Goal: Information Seeking & Learning: Learn about a topic

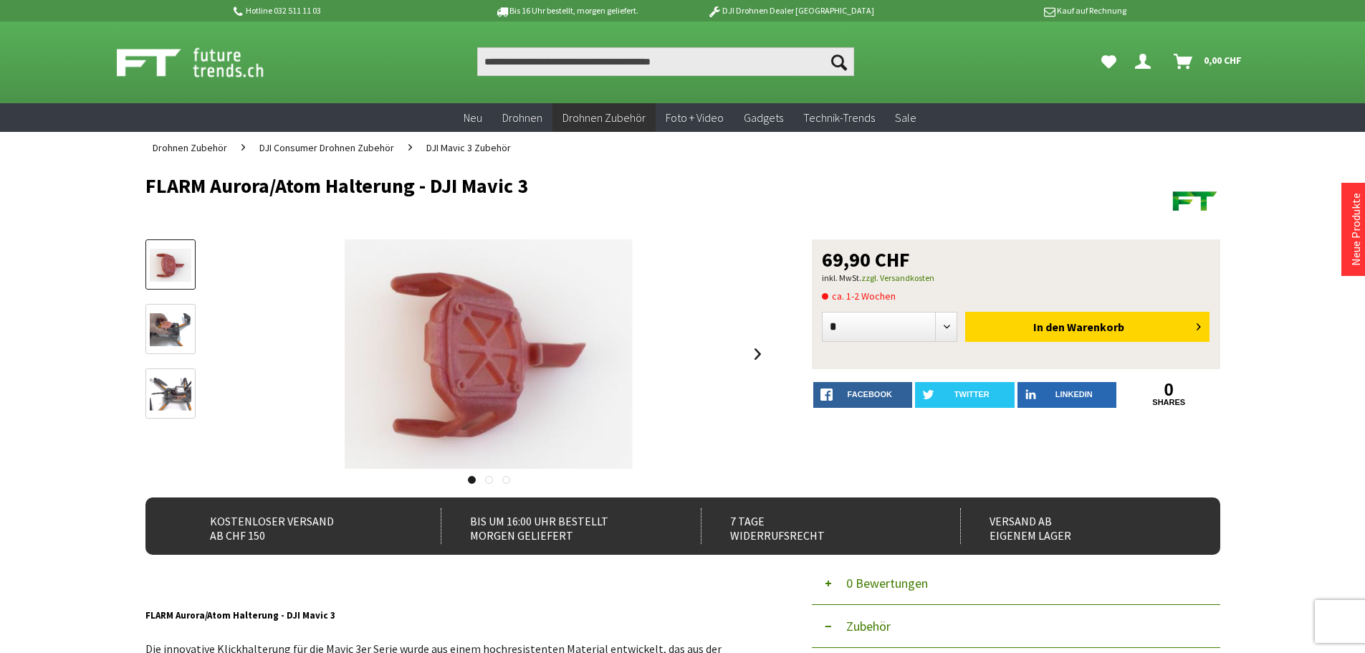
click at [171, 327] on img at bounding box center [171, 329] width 42 height 33
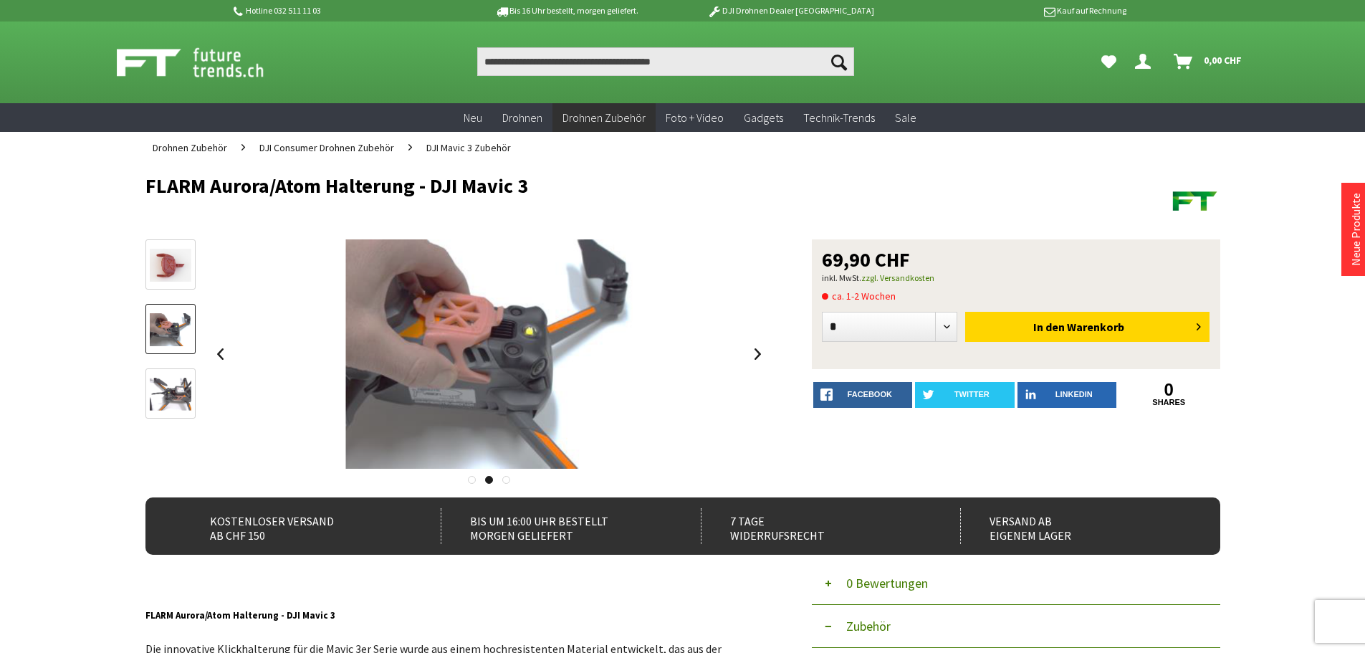
click at [175, 386] on img at bounding box center [171, 395] width 42 height 34
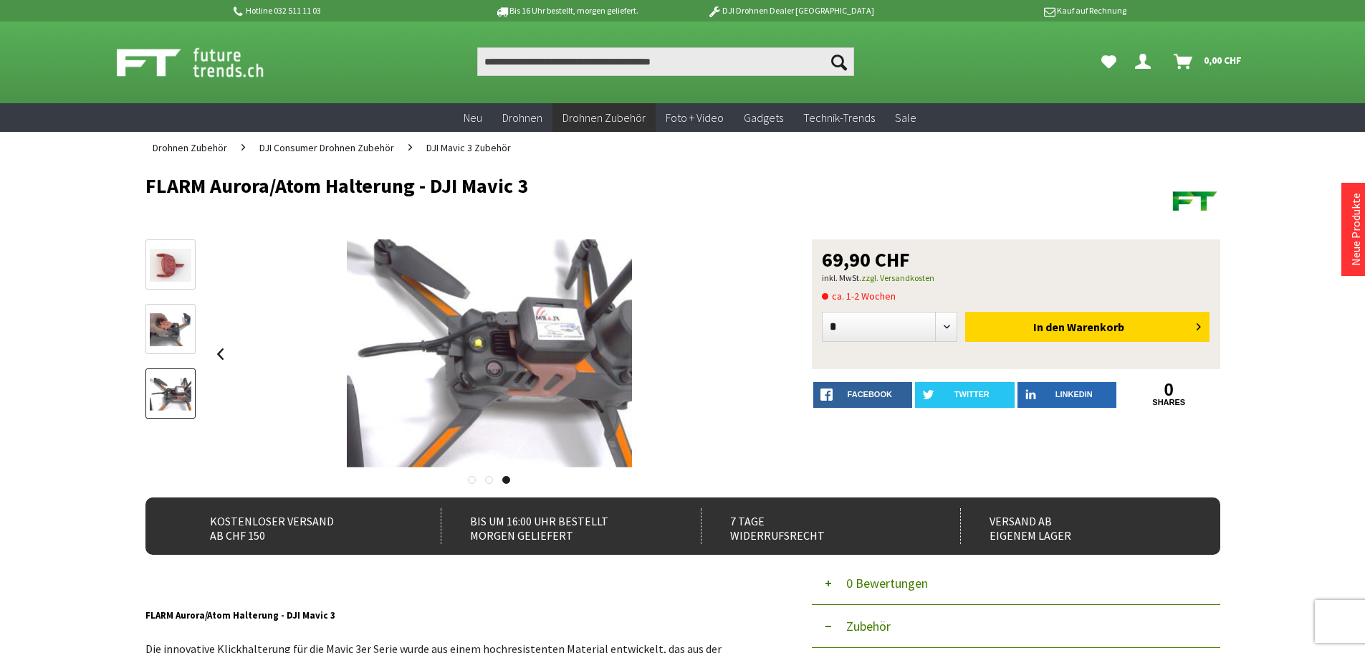
click at [176, 264] on img at bounding box center [171, 265] width 42 height 33
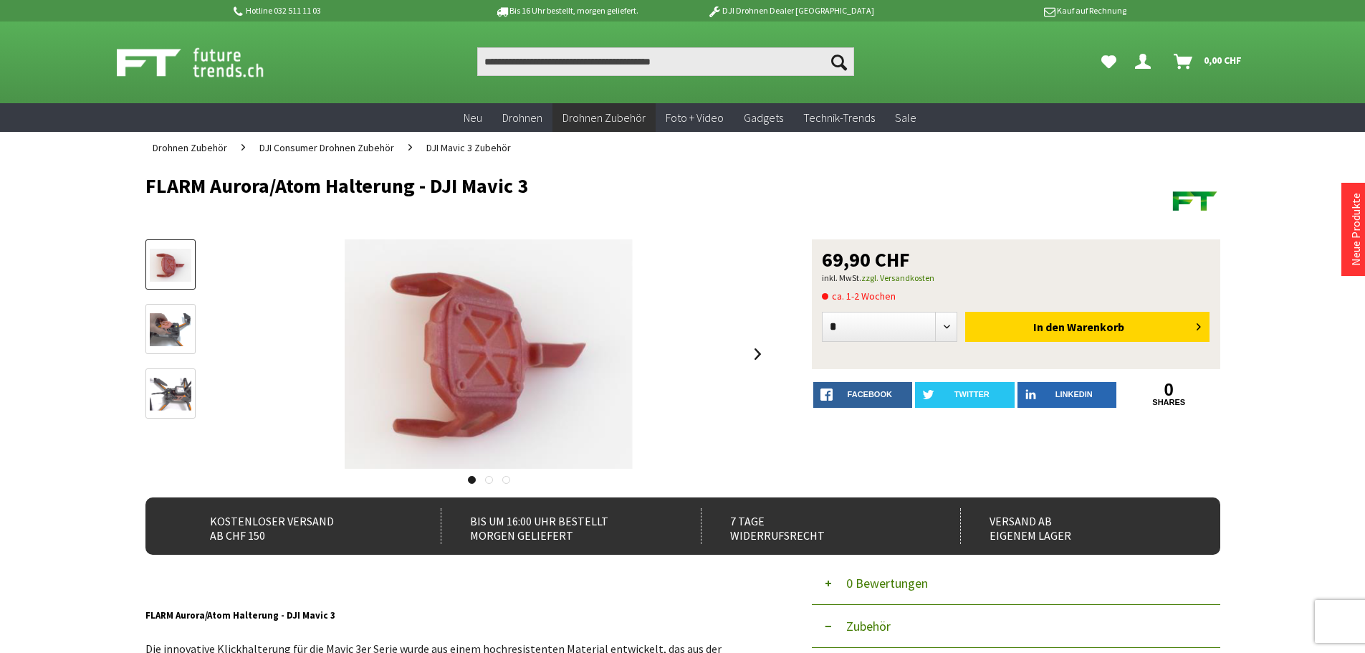
click at [487, 480] on link at bounding box center [489, 480] width 8 height 8
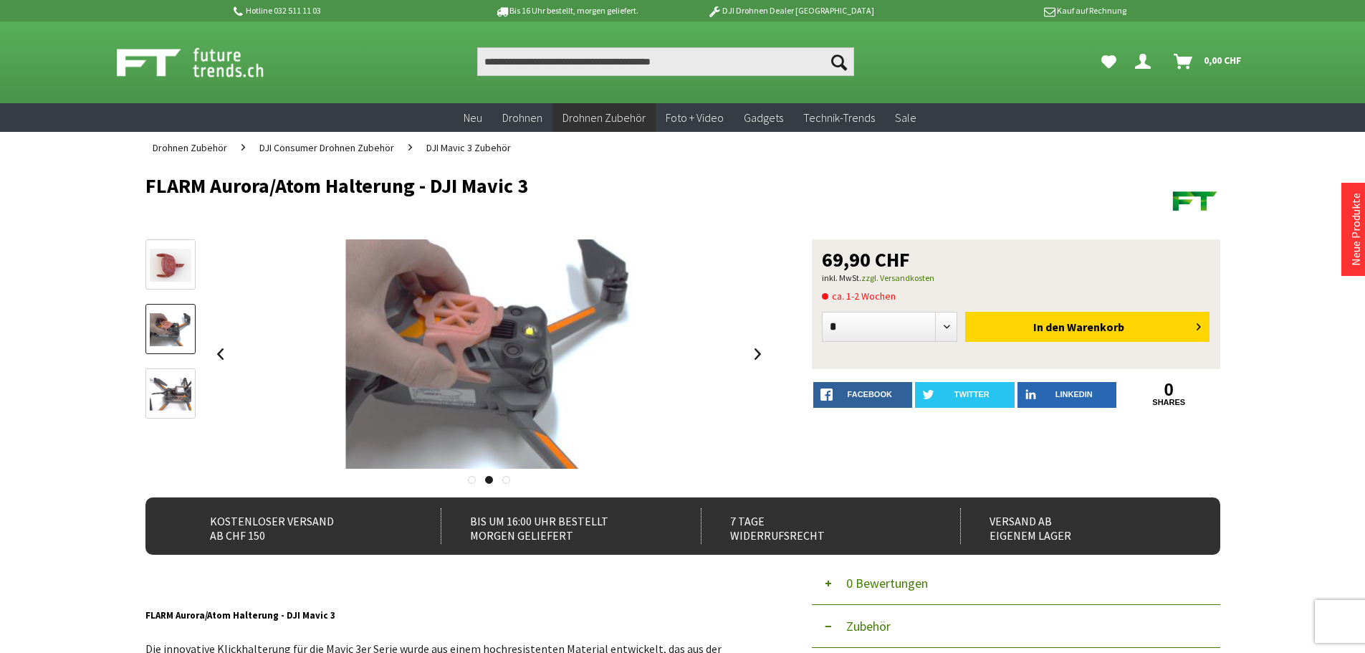
click at [505, 479] on link at bounding box center [506, 480] width 8 height 8
